Goal: Task Accomplishment & Management: Manage account settings

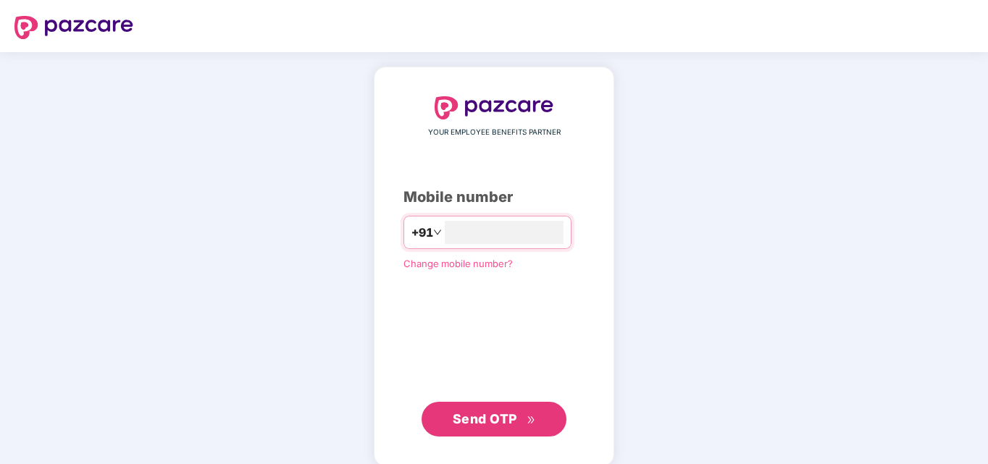
type input "**********"
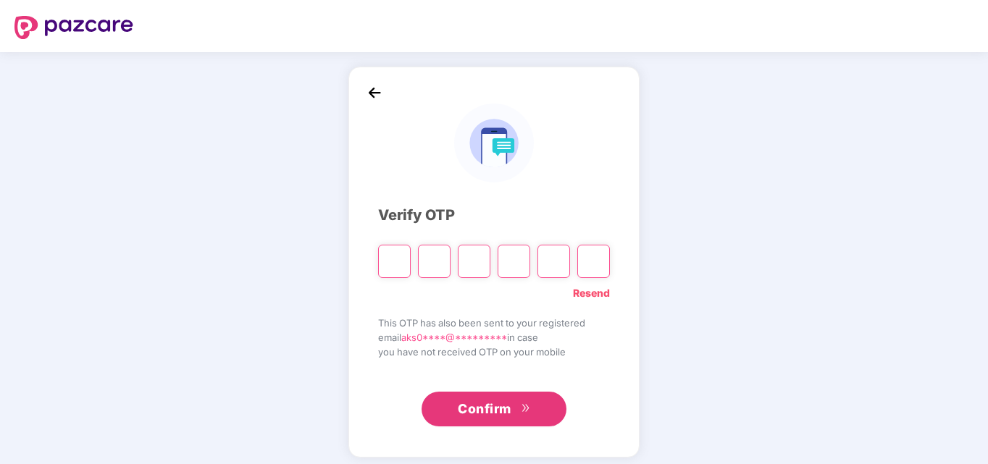
type input "*"
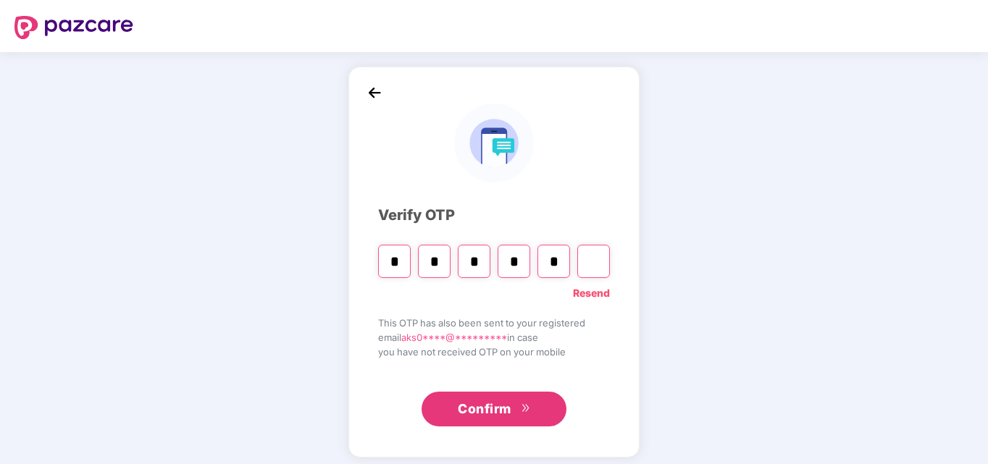
type input "*"
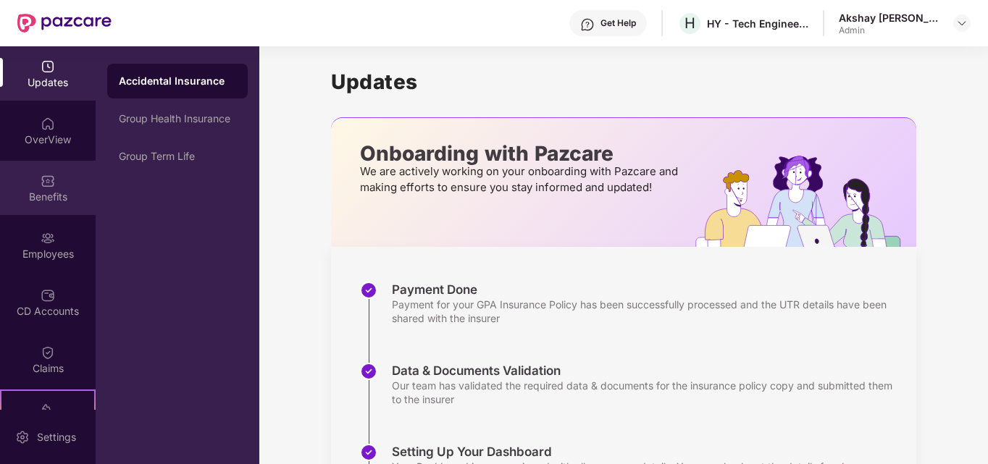
click at [57, 177] on div "Benefits" at bounding box center [48, 188] width 96 height 54
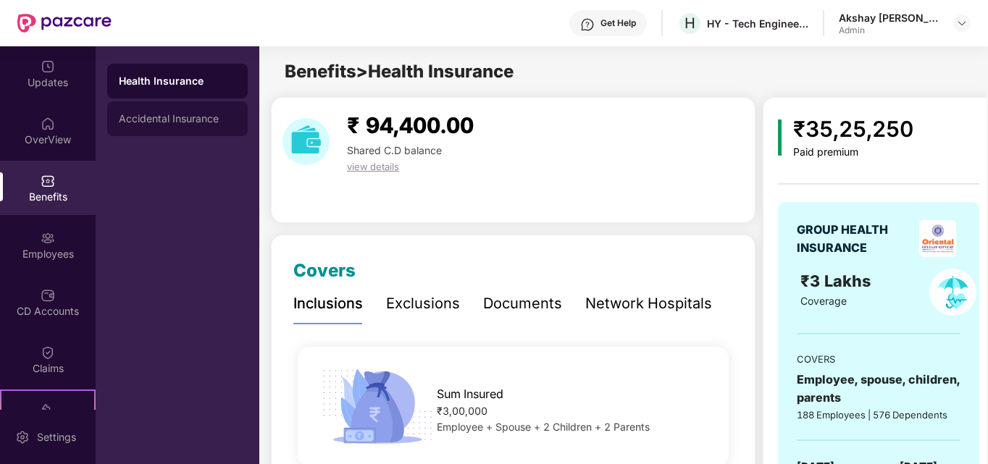
click at [208, 119] on div "Accidental Insurance" at bounding box center [177, 119] width 117 height 12
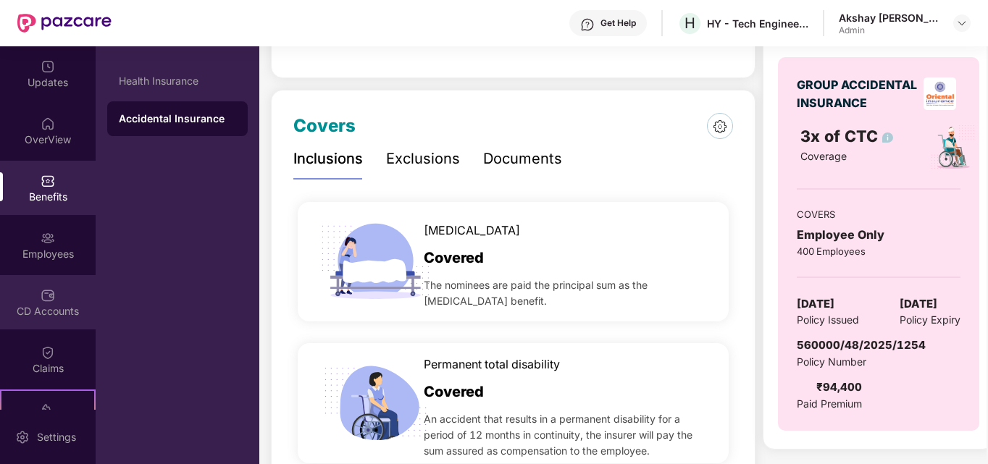
scroll to position [151, 0]
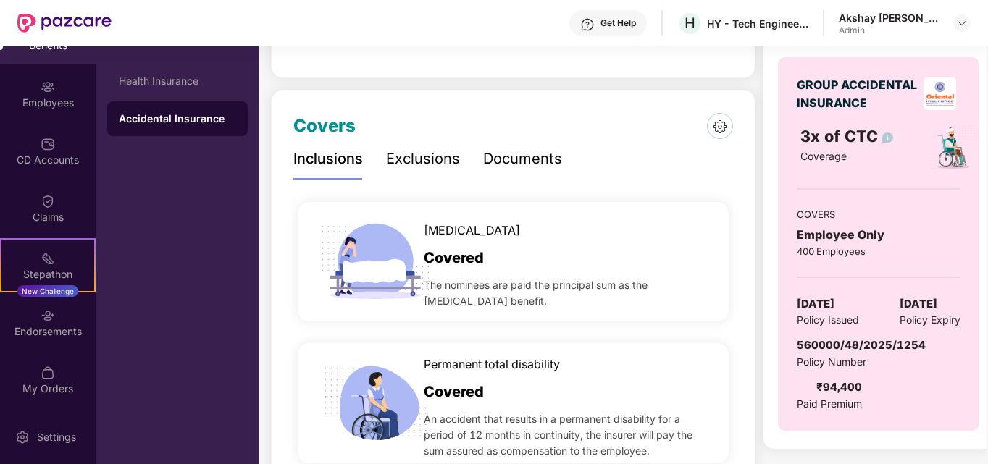
click at [528, 153] on div "Documents" at bounding box center [522, 159] width 79 height 22
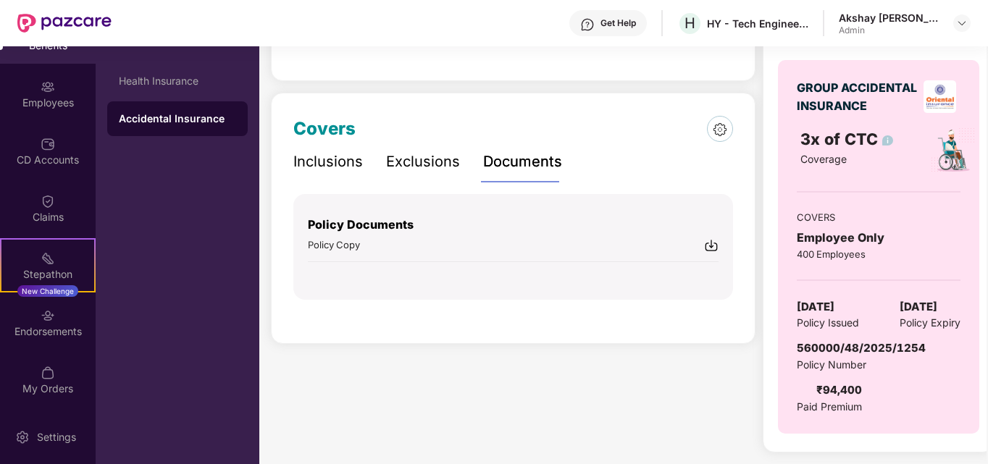
scroll to position [142, 0]
click at [710, 248] on img at bounding box center [711, 245] width 14 height 14
click at [151, 84] on div "Health Insurance" at bounding box center [177, 81] width 117 height 12
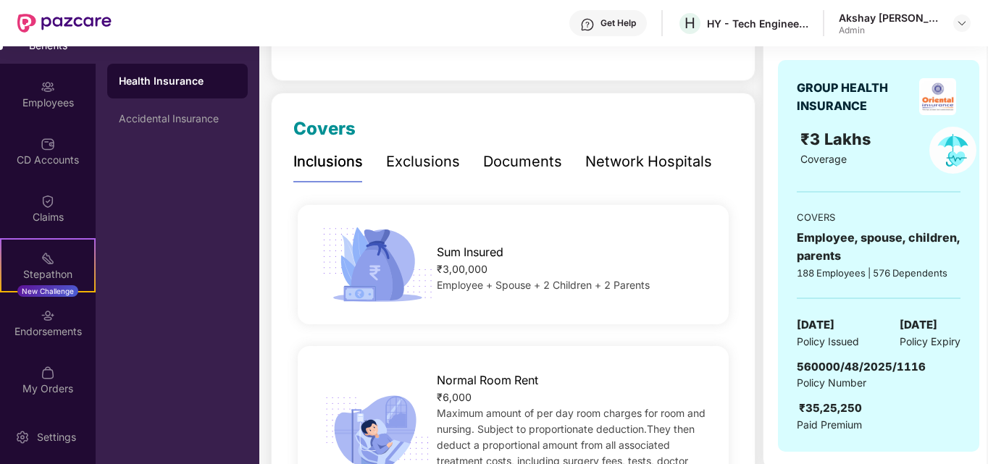
click at [529, 161] on div "Documents" at bounding box center [522, 162] width 79 height 22
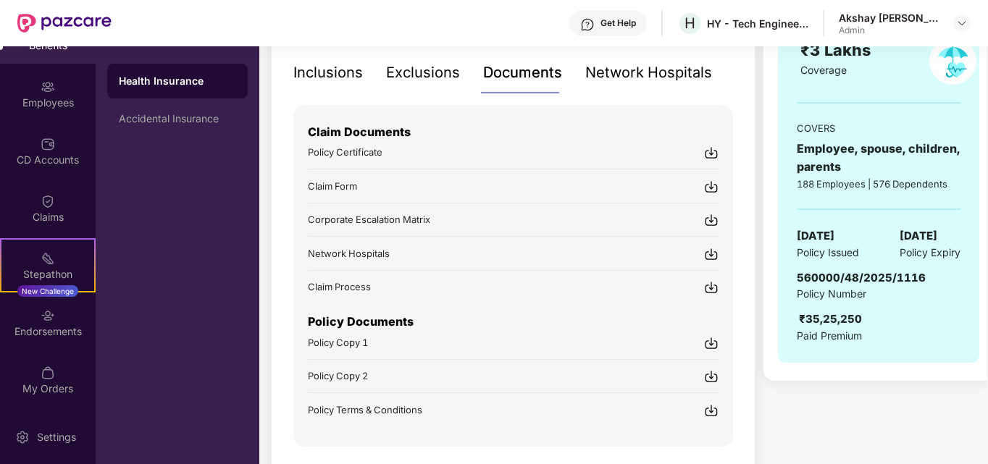
scroll to position [281, 0]
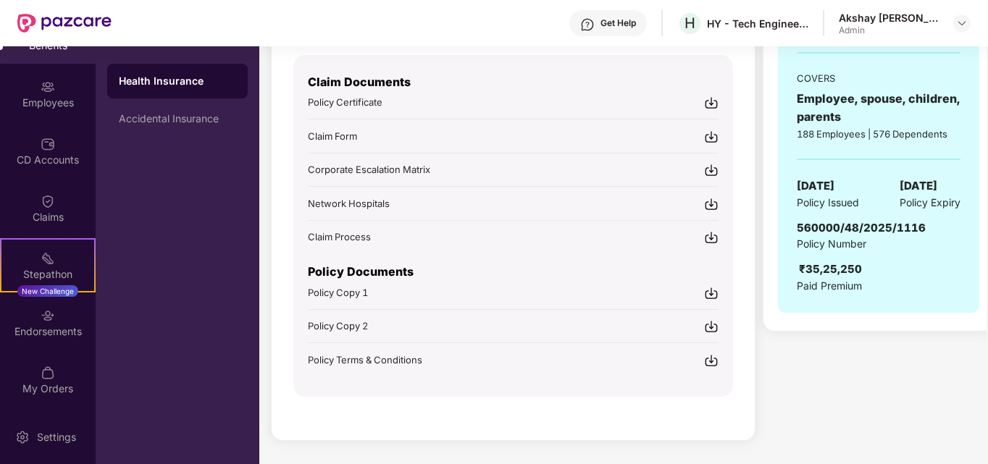
click at [716, 104] on img at bounding box center [711, 103] width 14 height 14
click at [359, 293] on span "Policy Copy 1" at bounding box center [338, 293] width 60 height 12
click at [28, 93] on div "Employees" at bounding box center [48, 94] width 96 height 54
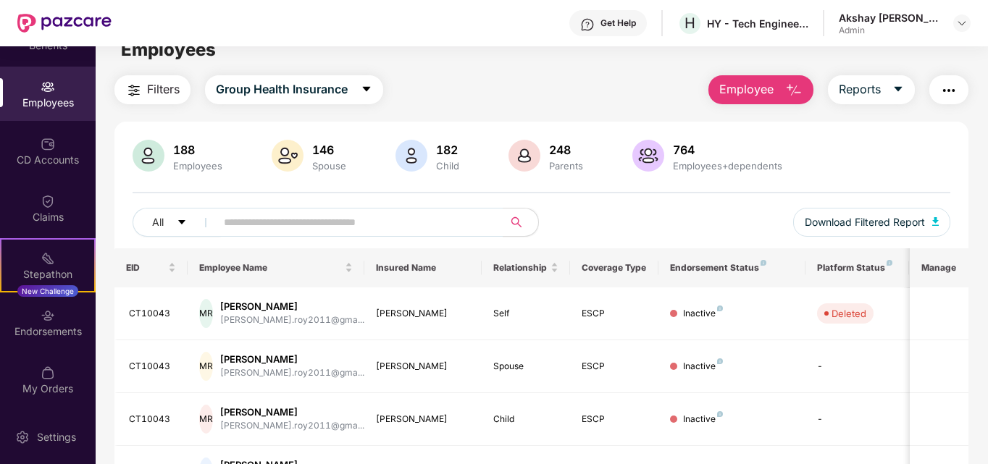
scroll to position [0, 0]
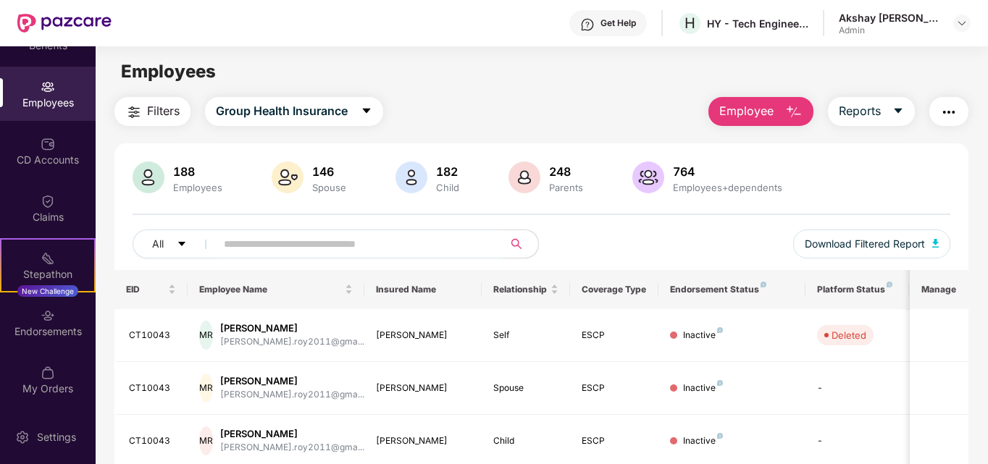
click at [656, 182] on img at bounding box center [648, 178] width 32 height 32
click at [283, 112] on span "Group Health Insurance" at bounding box center [282, 111] width 132 height 18
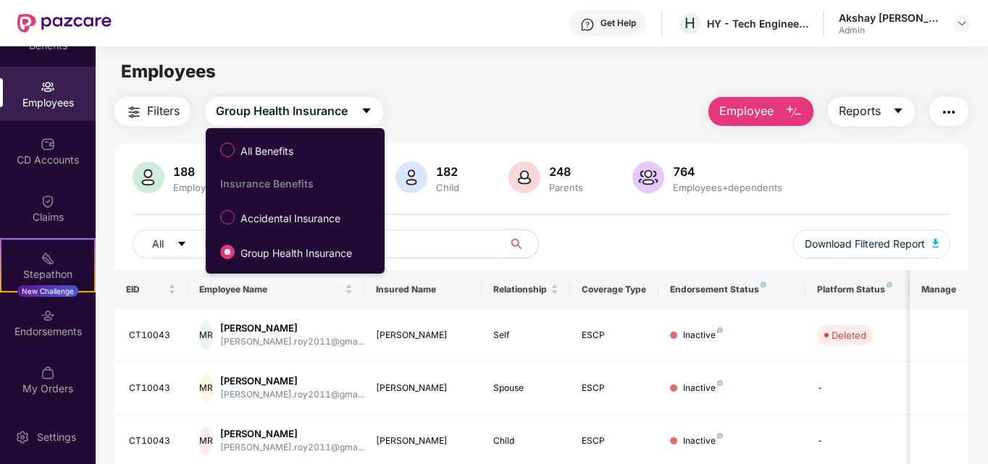
click at [572, 87] on main "Employees Filters Group Health Insurance Employee Reports 188 Employees 146 Spo…" at bounding box center [542, 278] width 892 height 464
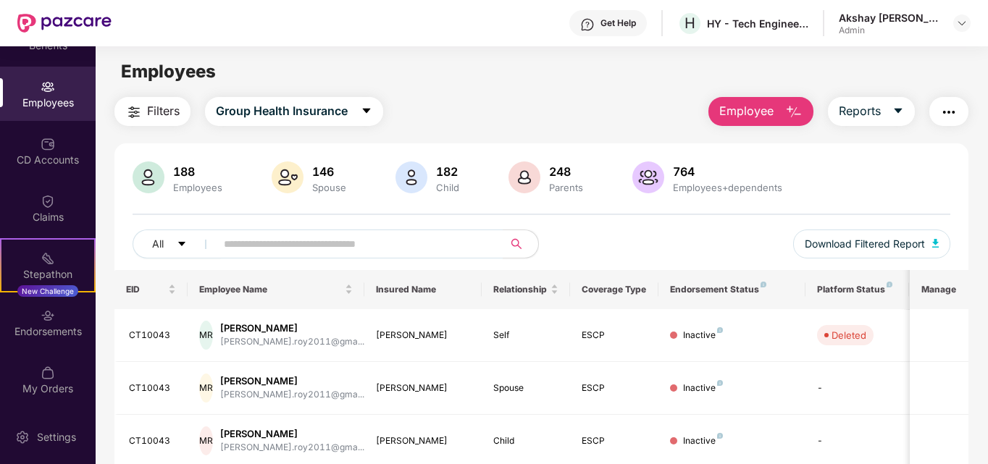
click at [750, 121] on button "Employee" at bounding box center [760, 111] width 105 height 29
click at [848, 112] on span "Reports" at bounding box center [860, 111] width 42 height 18
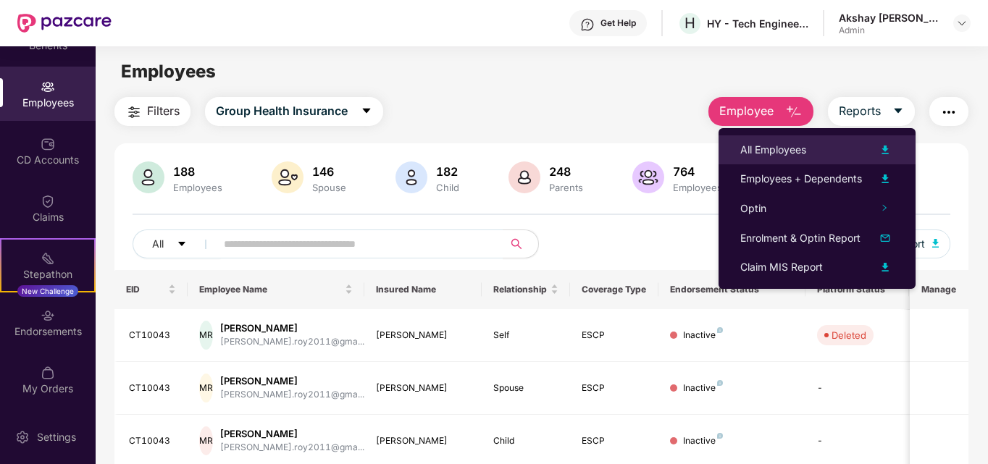
click at [768, 156] on div "All Employees" at bounding box center [773, 150] width 66 height 16
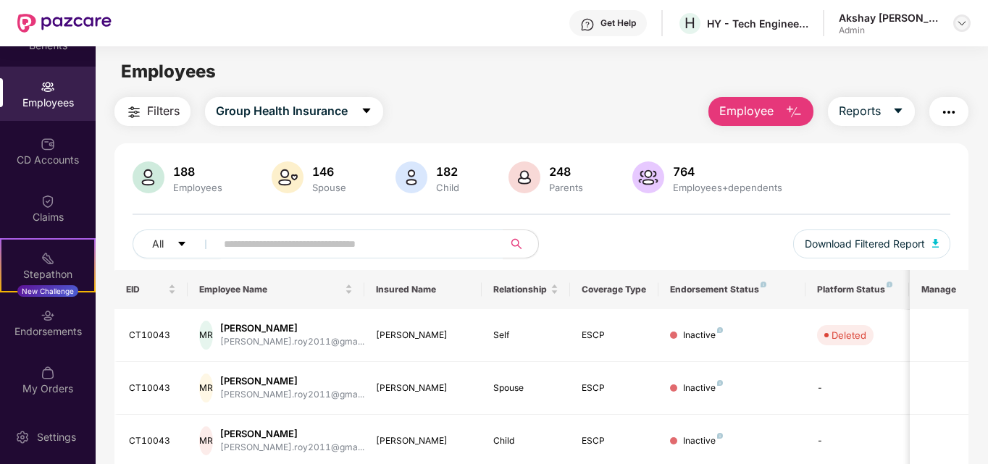
click at [955, 18] on div at bounding box center [961, 22] width 17 height 17
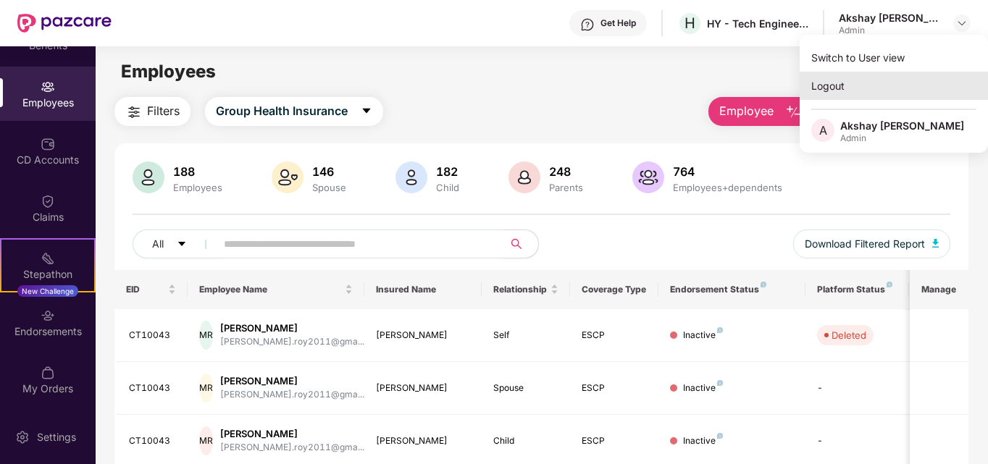
click at [826, 82] on div "Logout" at bounding box center [894, 86] width 188 height 28
